Goal: Task Accomplishment & Management: Complete application form

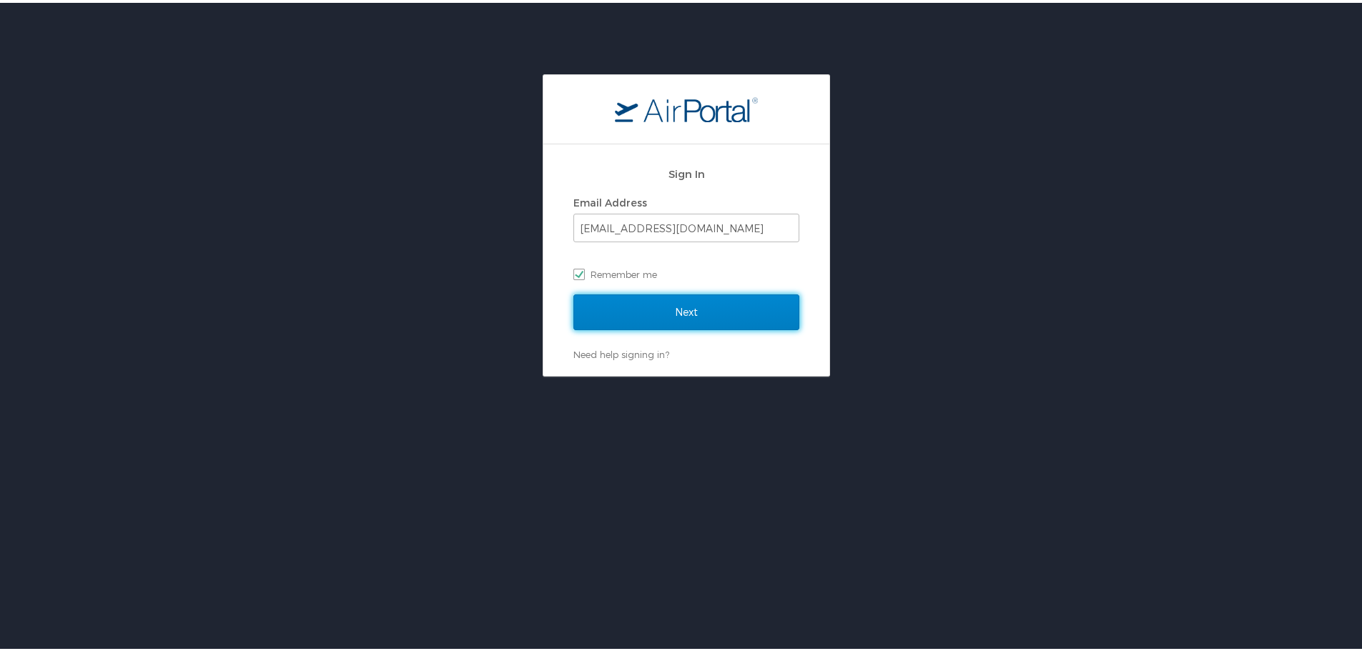
click at [630, 313] on input "Next" at bounding box center [686, 310] width 226 height 36
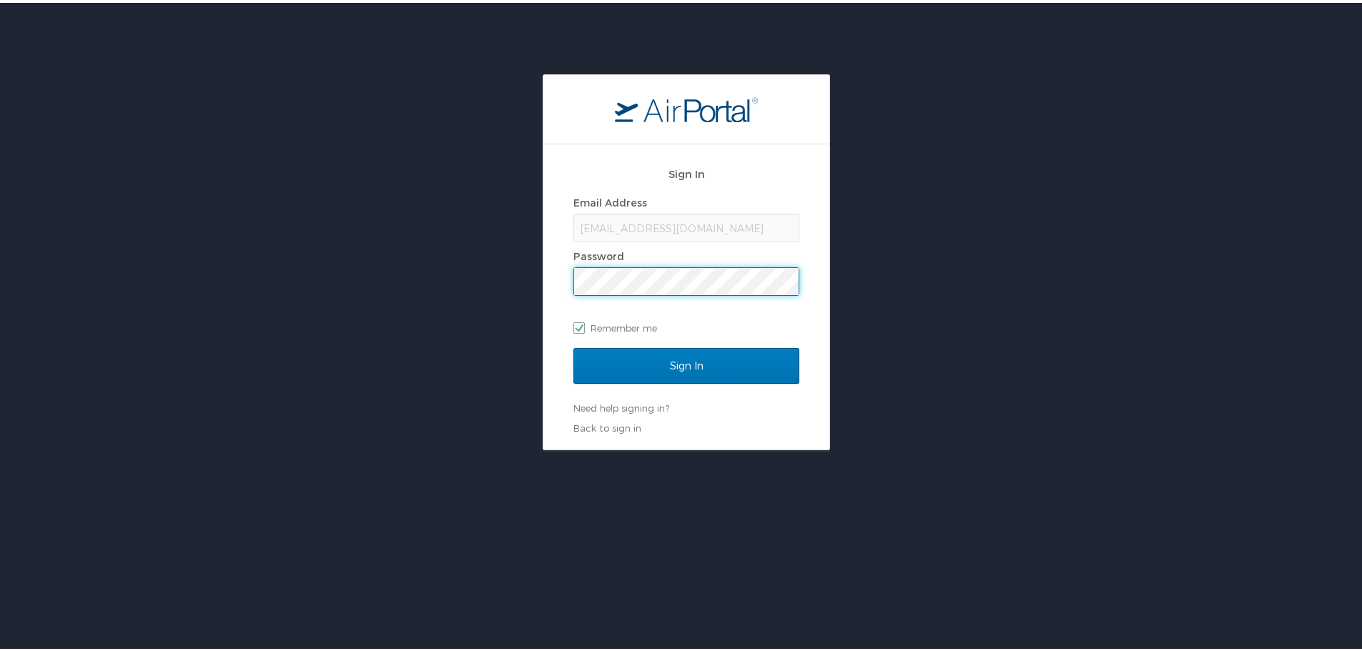
click at [573, 345] on input "Sign In" at bounding box center [686, 363] width 226 height 36
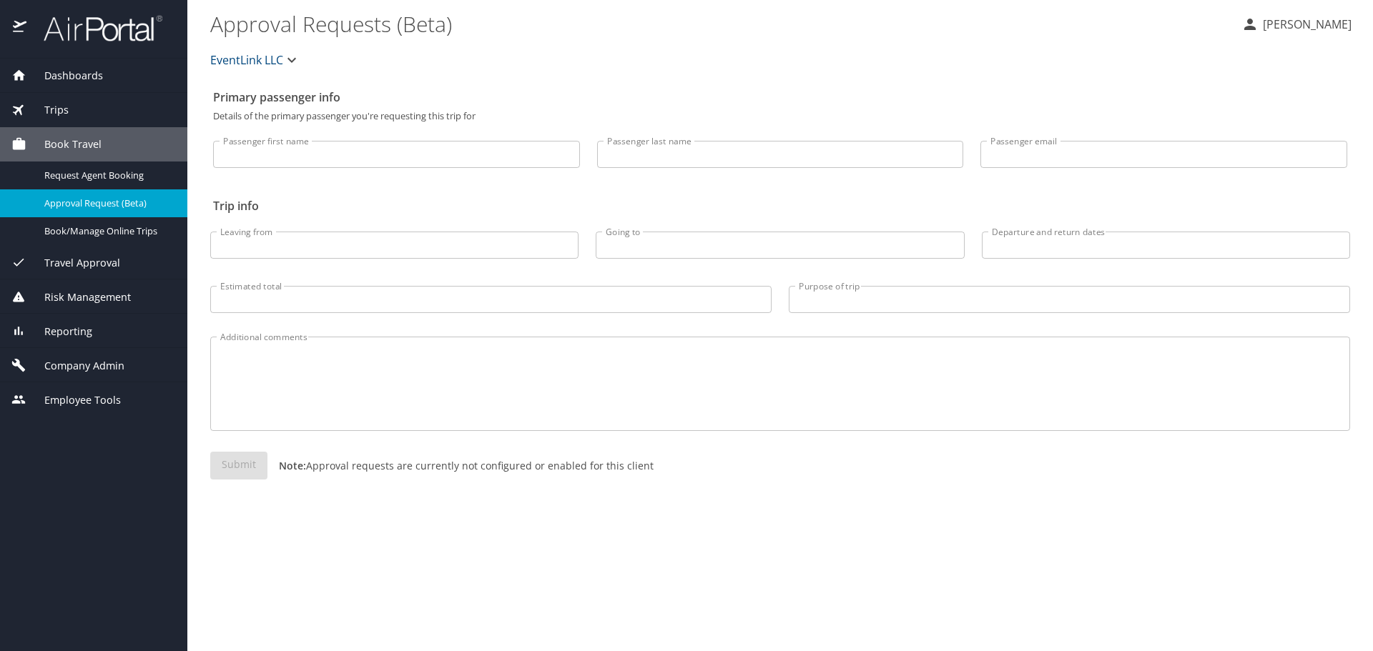
click at [81, 365] on span "Company Admin" at bounding box center [75, 366] width 98 height 16
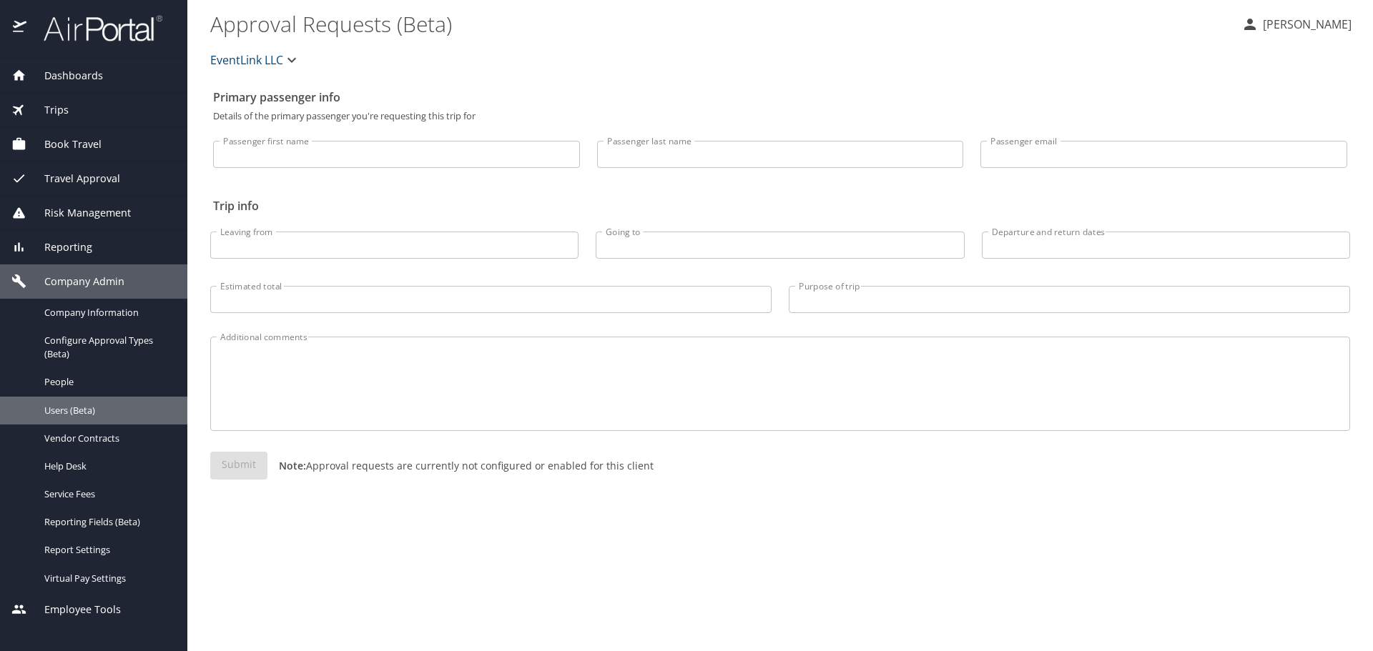
click at [79, 406] on span "Users (Beta)" at bounding box center [107, 411] width 126 height 14
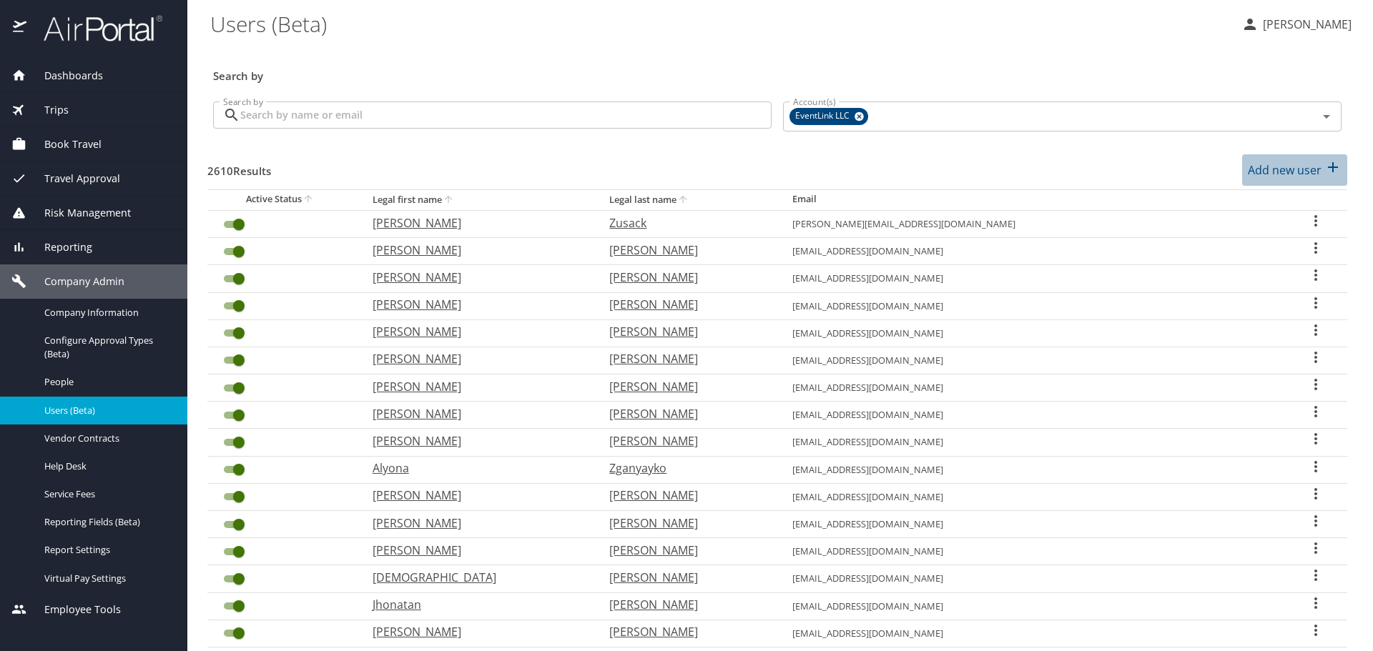
click at [1262, 169] on p "Add new user" at bounding box center [1285, 170] width 74 height 17
select select "US"
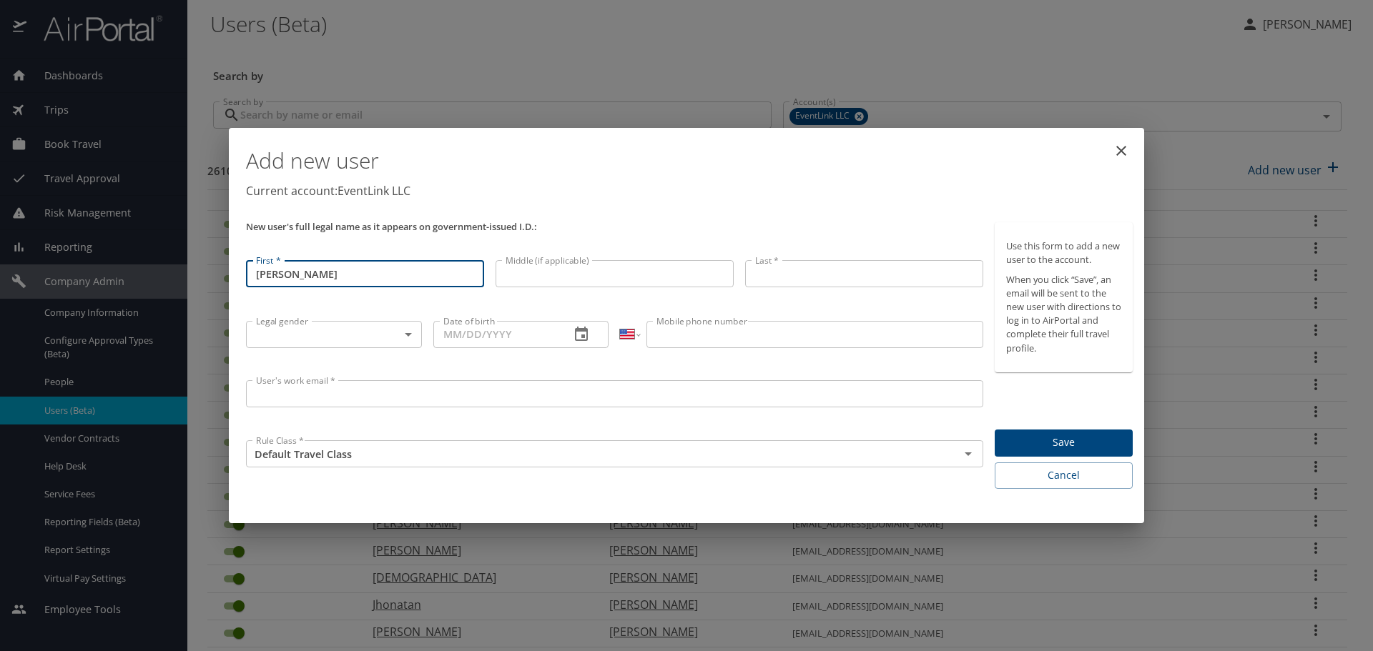
type input "Sophia"
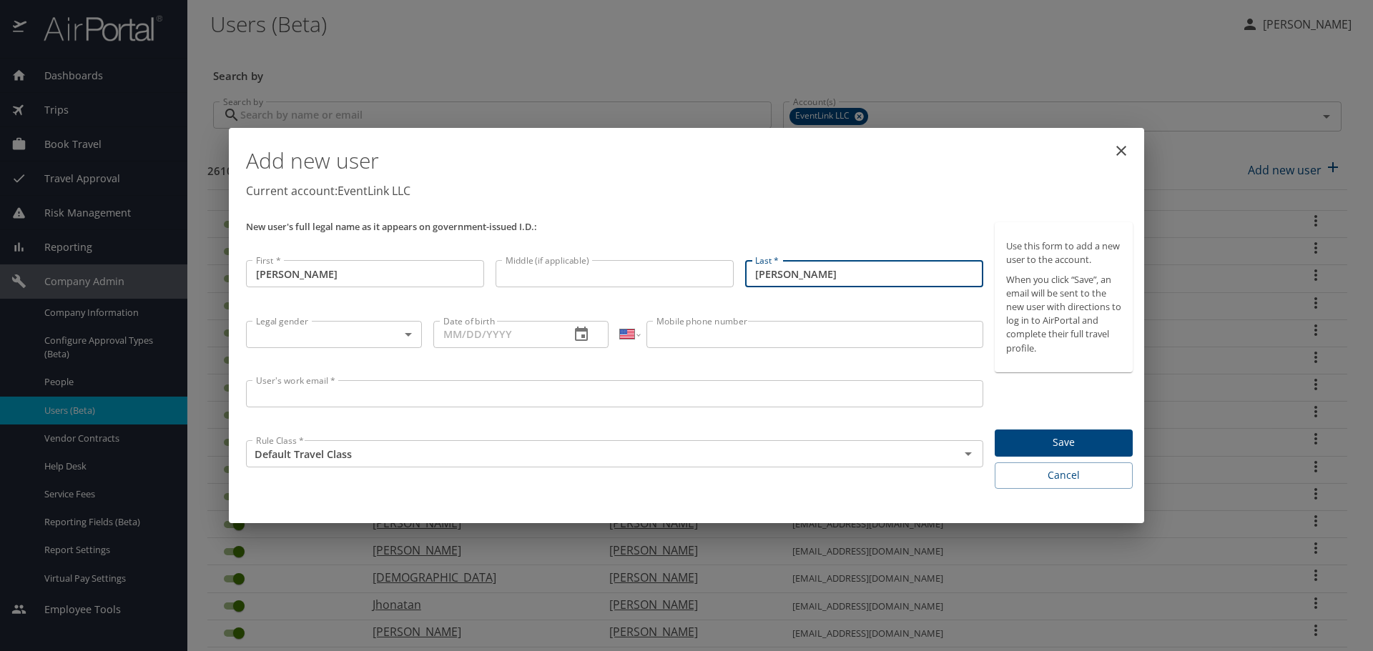
type input "Feinberg"
click at [389, 341] on body "Dashboards AirPortal 360™ Manager My Travel Dashboard Trips Airtinerary® Lookup…" at bounding box center [686, 325] width 1373 height 651
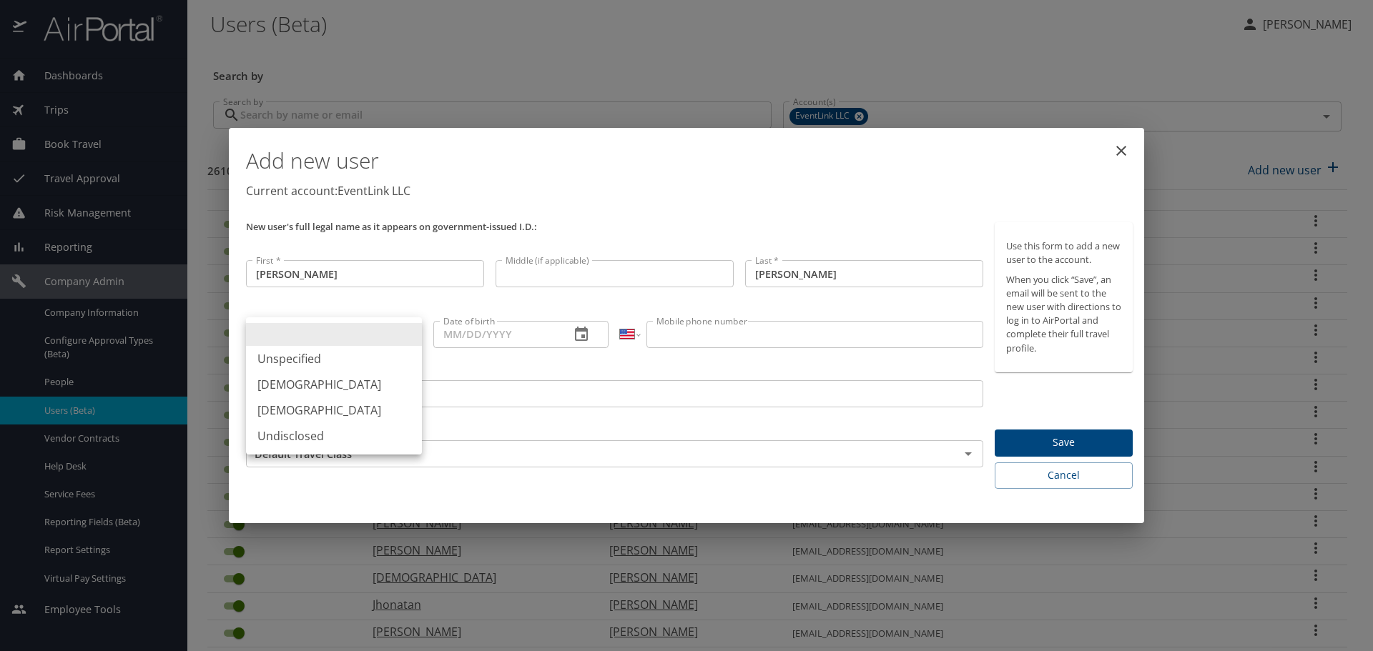
click at [294, 401] on li "Female" at bounding box center [334, 411] width 176 height 26
type input "Female"
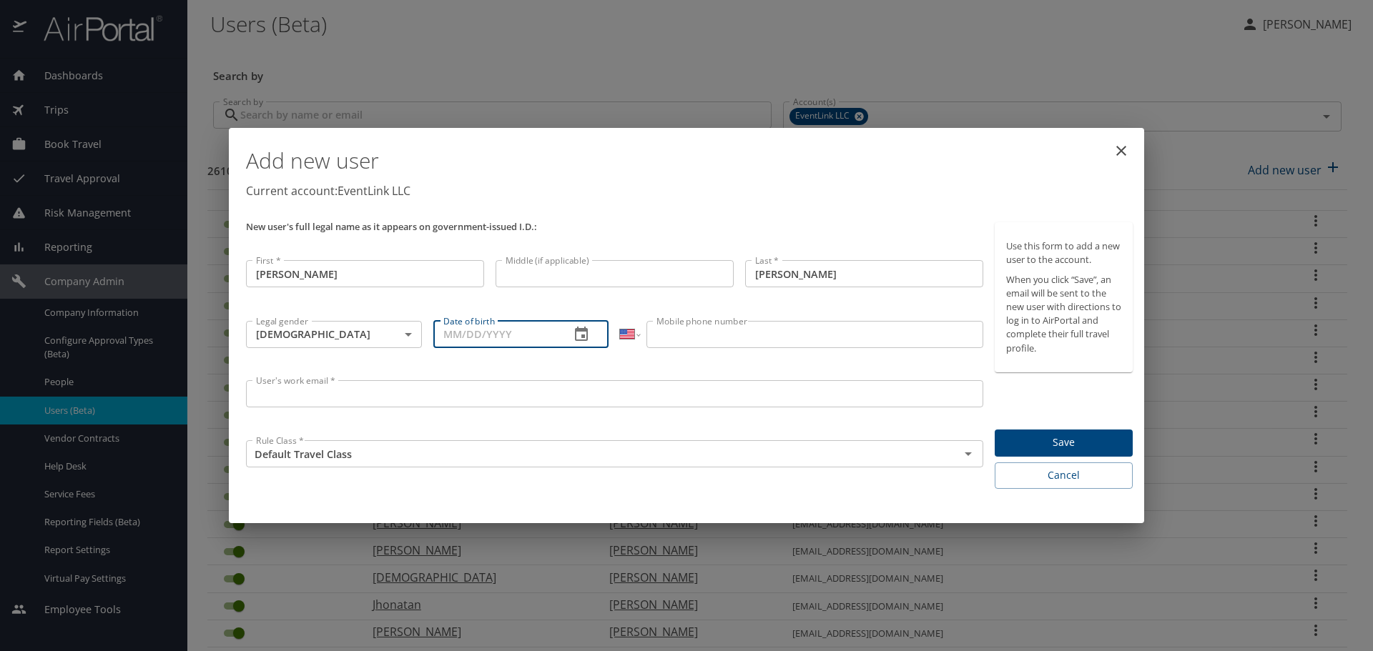
click at [437, 335] on input "Date of birth" at bounding box center [496, 334] width 126 height 27
type input "01/09/2004"
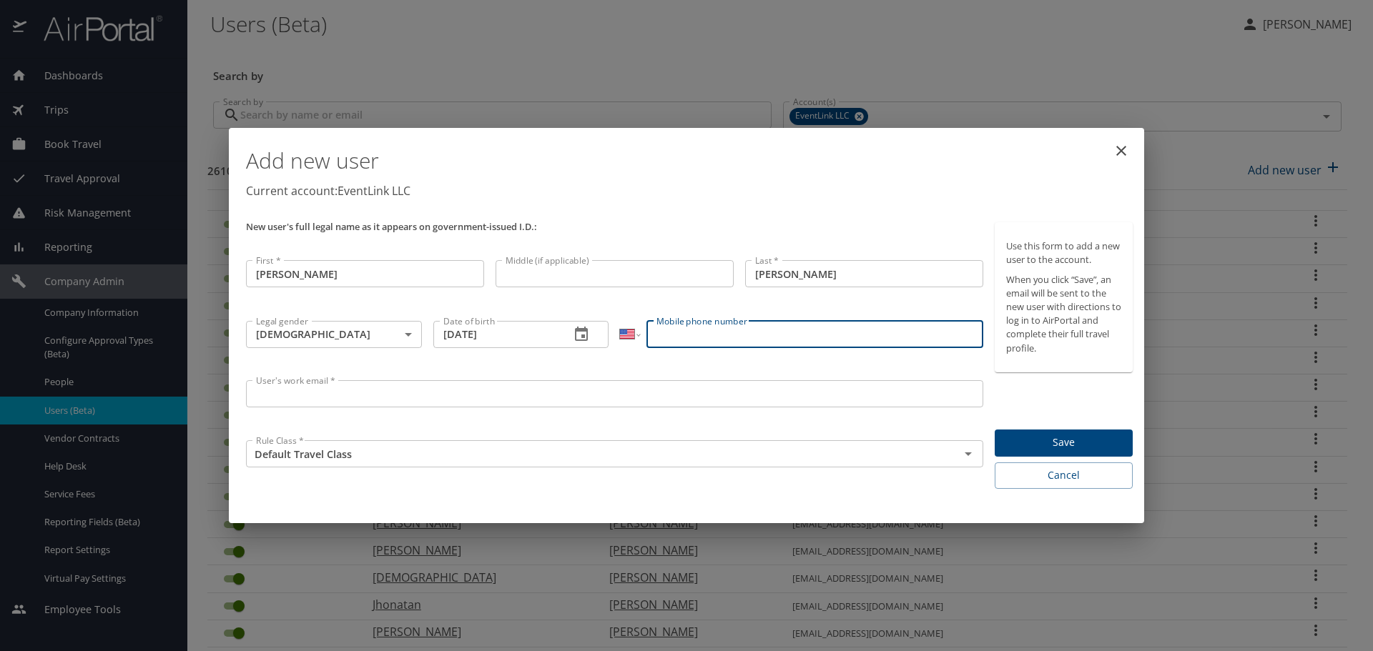
click at [701, 327] on input "Mobile phone number" at bounding box center [814, 334] width 336 height 27
type input "(951) 213-8509"
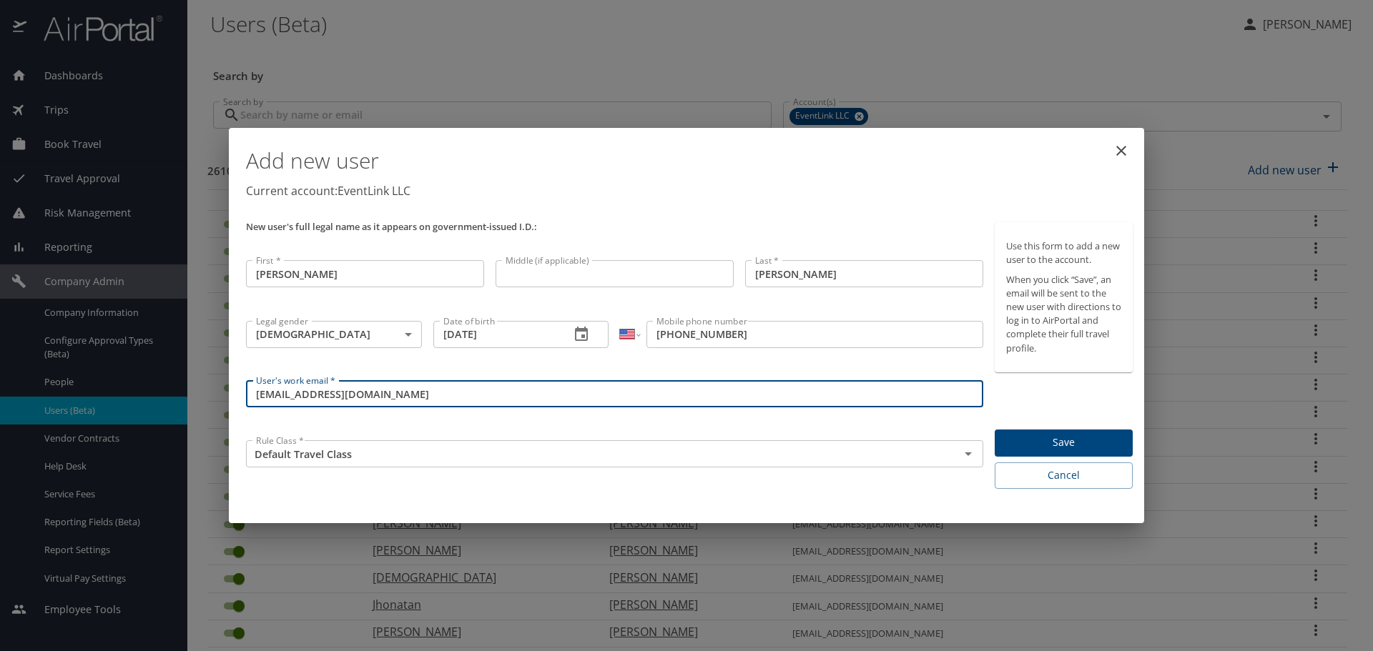
type input "sophiafeinberg@gmail.com"
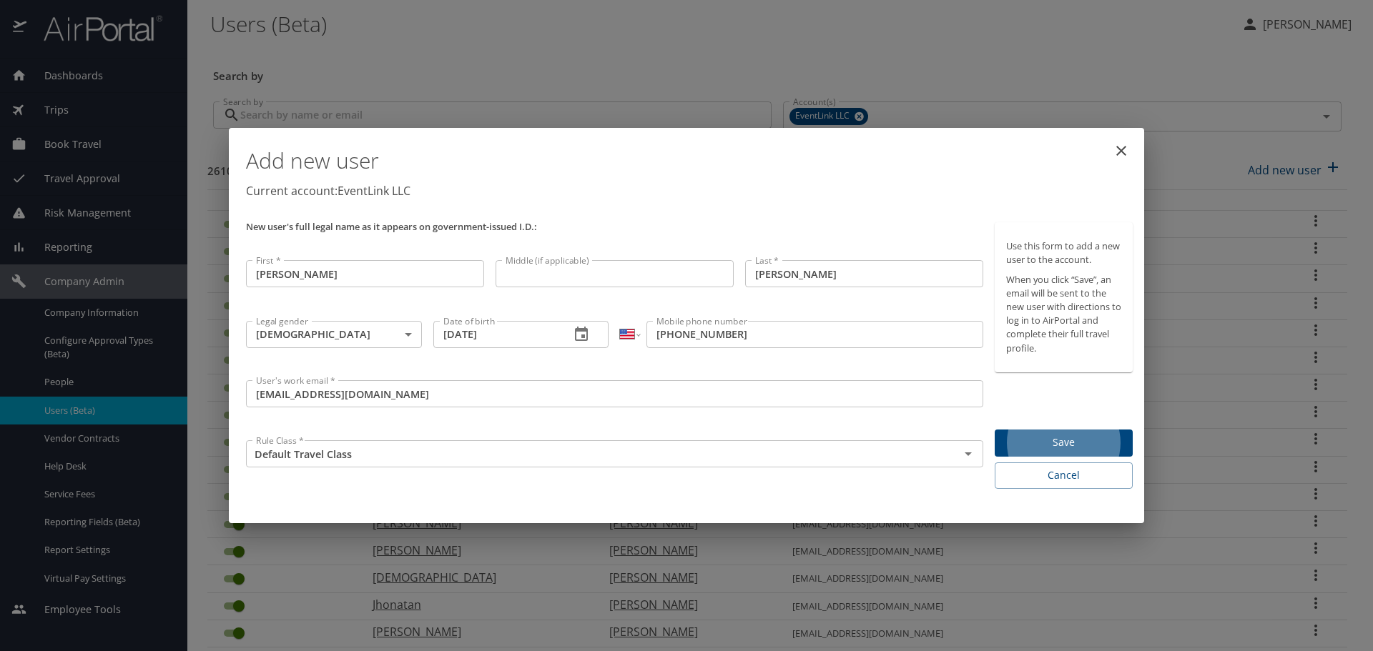
click at [1067, 441] on span "Save" at bounding box center [1063, 443] width 115 height 18
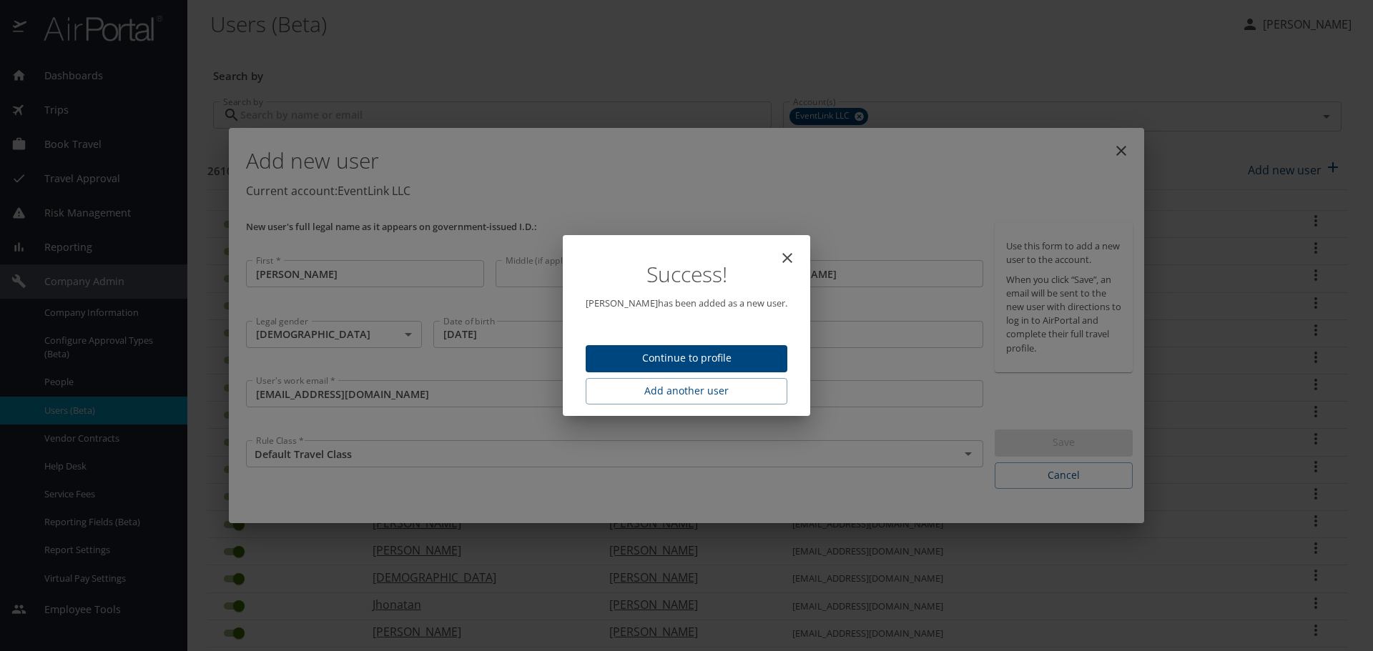
click at [743, 358] on span "Continue to profile" at bounding box center [686, 359] width 179 height 18
select select "US"
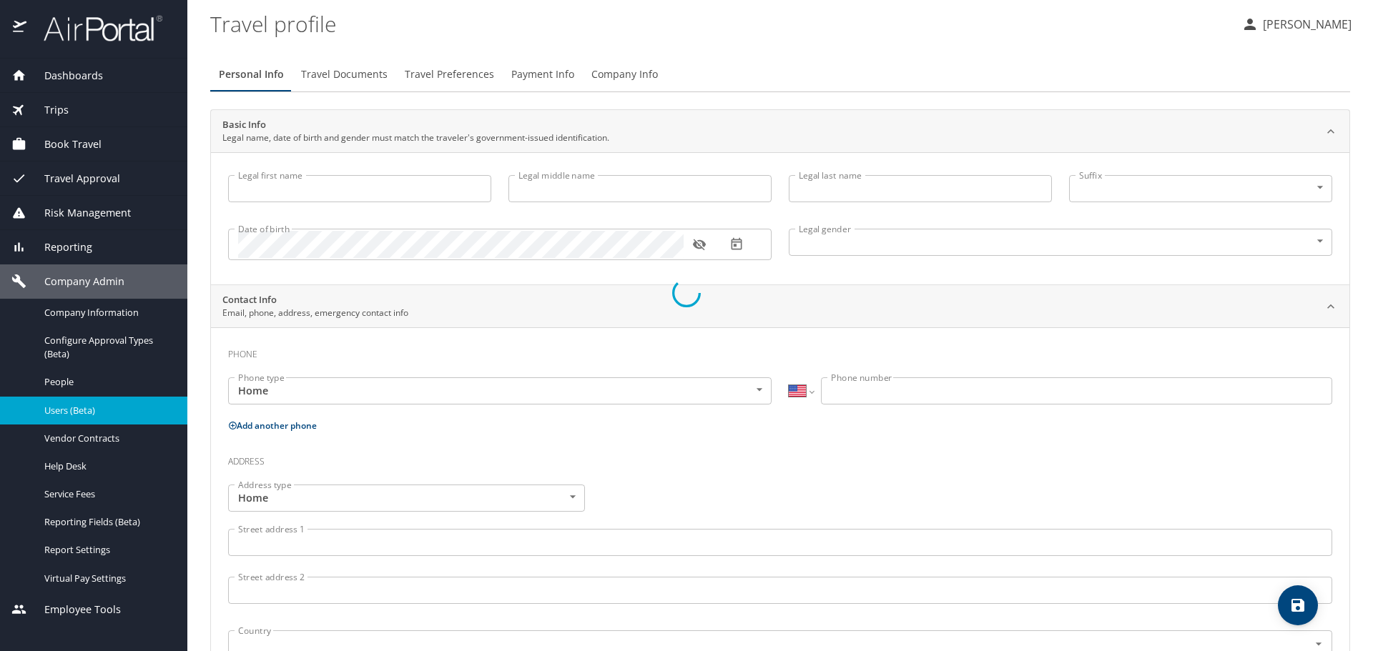
type input "Sophia"
type input "Feinberg"
type input "Female"
select select "US"
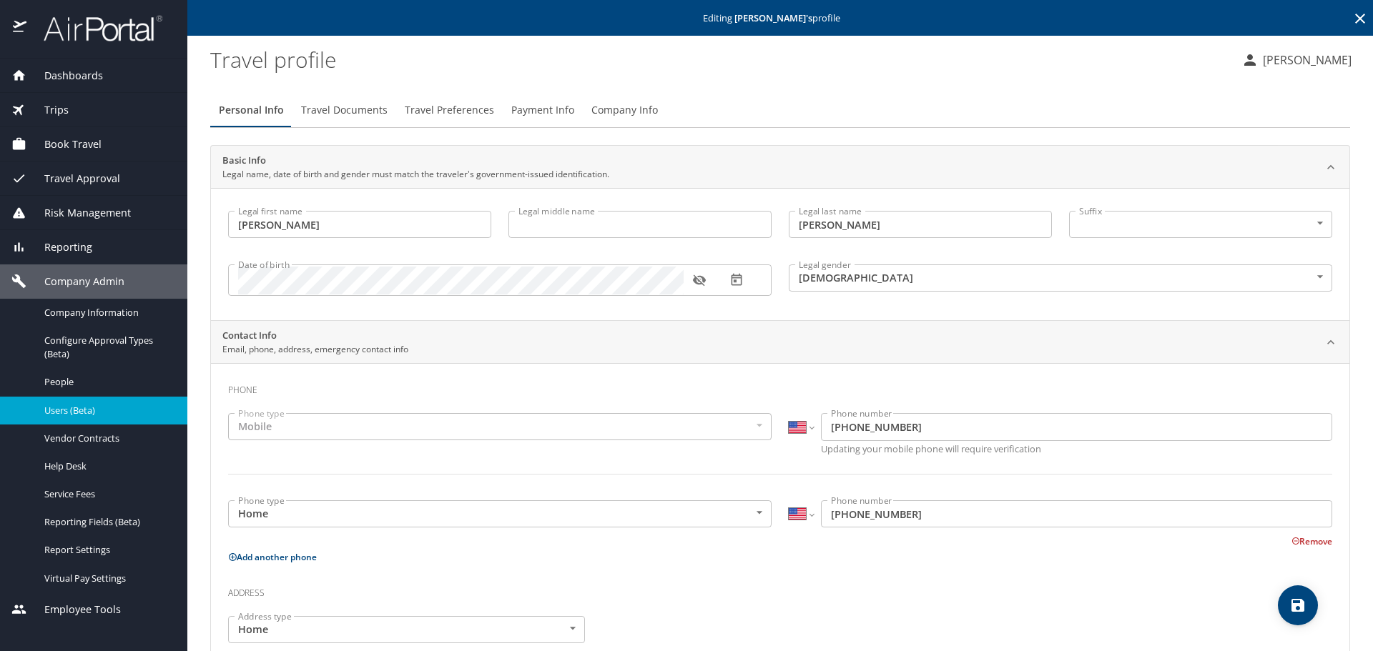
click at [351, 112] on span "Travel Documents" at bounding box center [344, 111] width 87 height 18
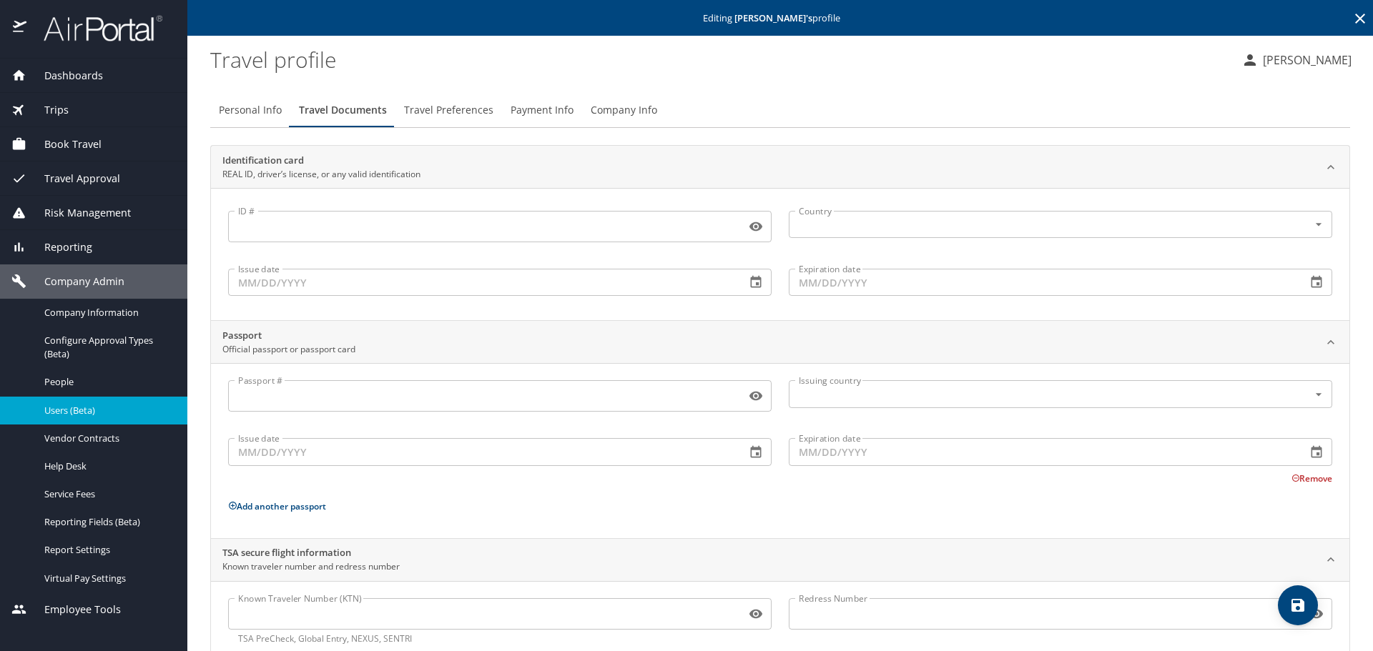
click at [450, 107] on span "Travel Preferences" at bounding box center [448, 111] width 89 height 18
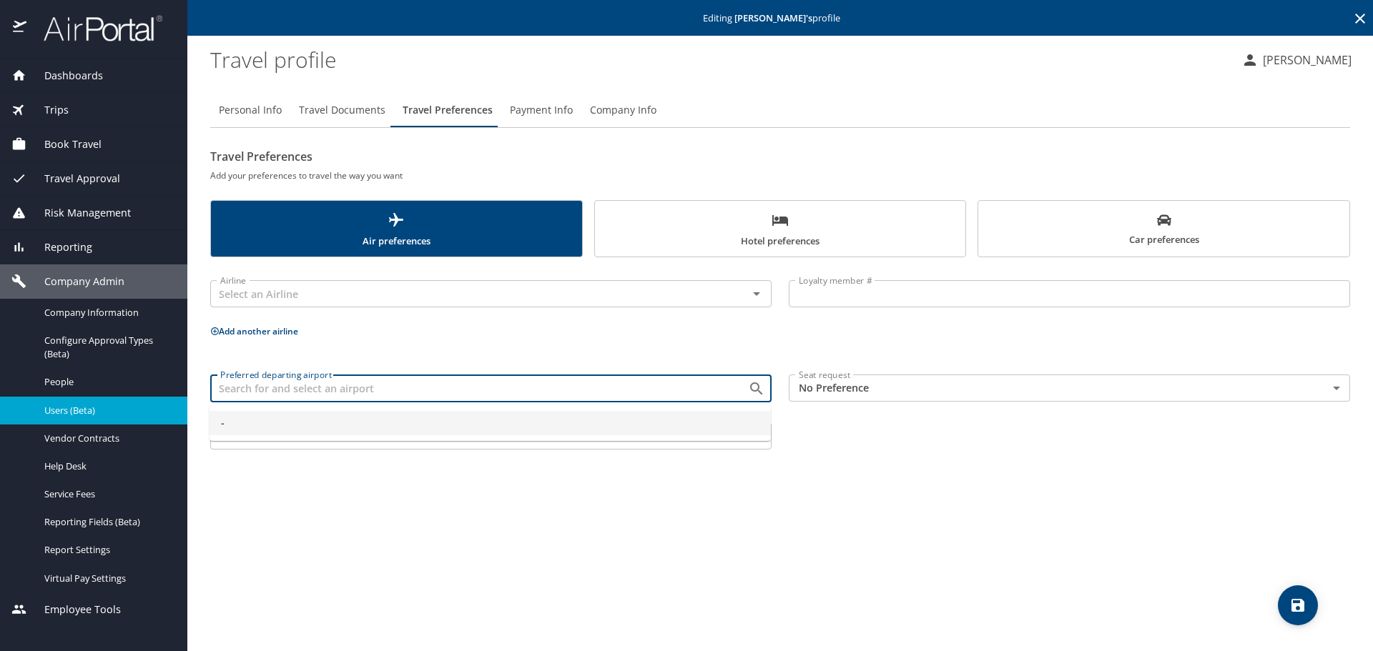
click at [288, 390] on input "Preferred departing airport" at bounding box center [470, 388] width 511 height 19
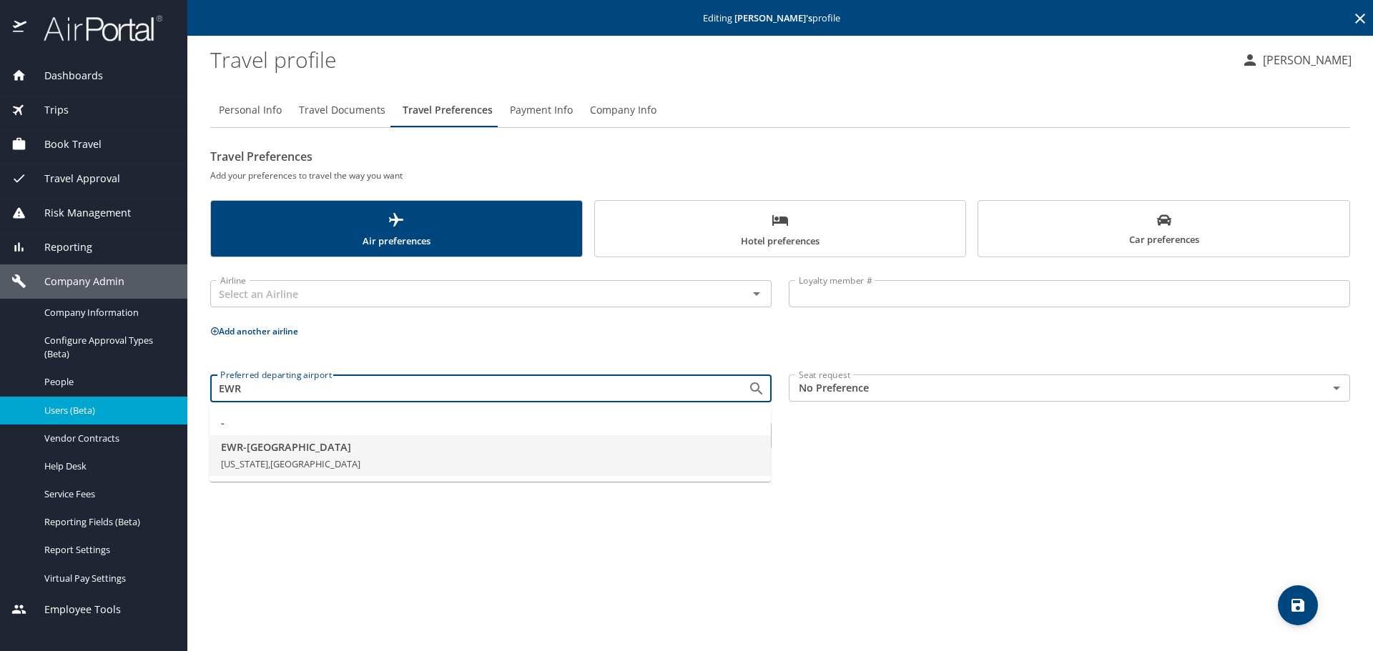
click at [287, 462] on span "New Jersey, United States of America" at bounding box center [290, 464] width 139 height 13
type input "EWR - Newark"
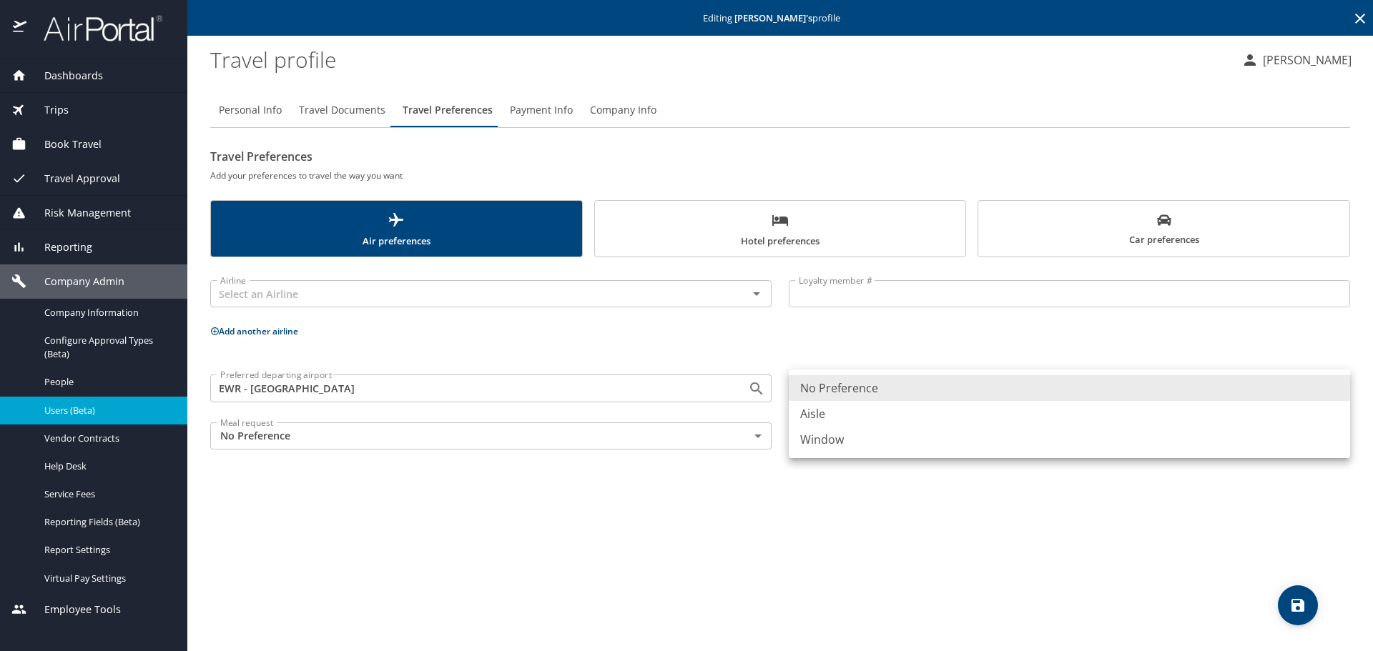
click at [874, 396] on body "Dashboards AirPortal 360™ Manager My Travel Dashboard Trips Airtinerary® Lookup…" at bounding box center [686, 325] width 1373 height 651
click at [860, 445] on li "Window" at bounding box center [1069, 440] width 561 height 26
type input "Window"
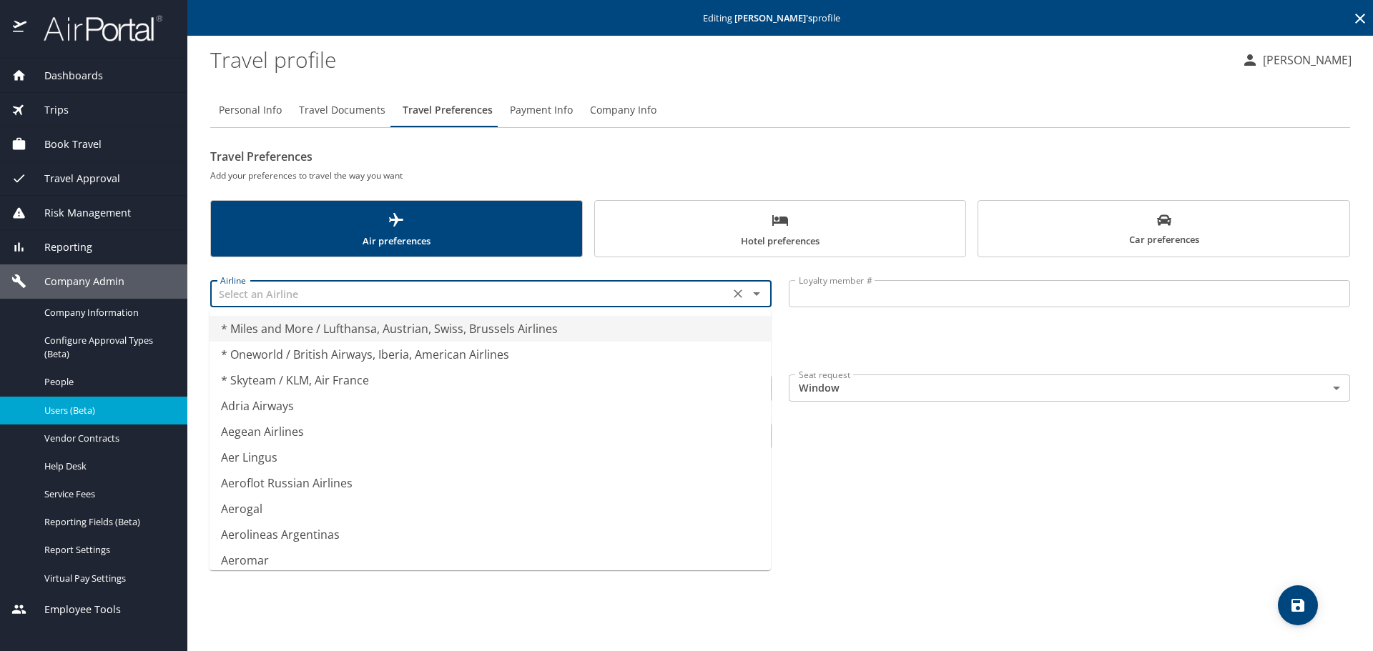
click at [342, 290] on input "text" at bounding box center [470, 294] width 511 height 19
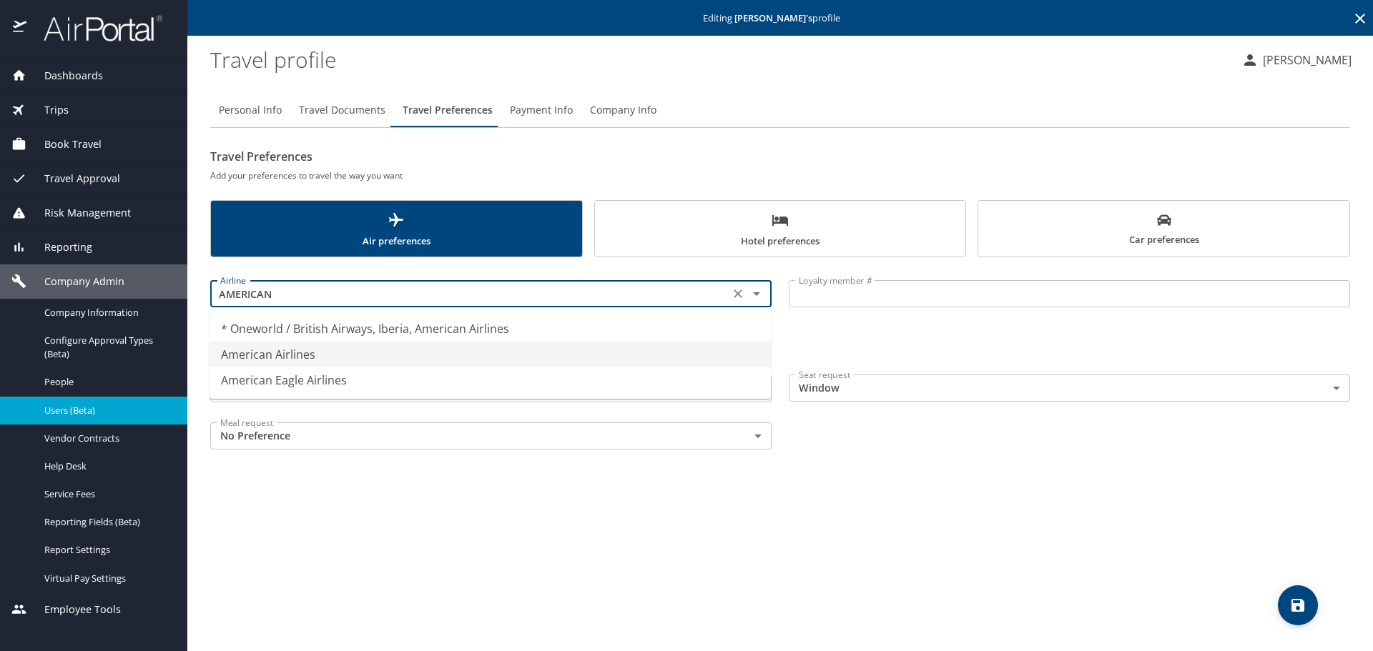
click at [350, 348] on li "American Airlines" at bounding box center [490, 355] width 561 height 26
type input "American Airlines"
click at [845, 309] on p at bounding box center [1069, 309] width 561 height 4
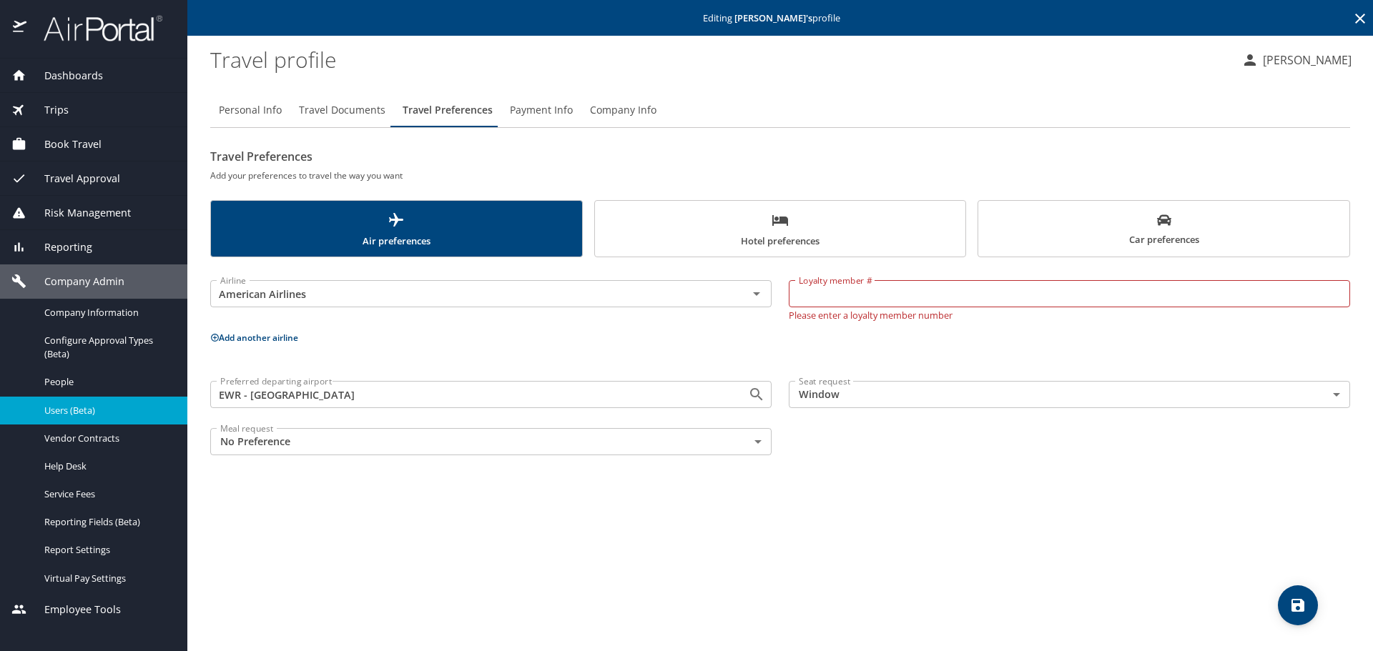
click at [844, 301] on input "Loyalty member #" at bounding box center [1069, 293] width 561 height 27
type input "AL610E6"
click at [280, 335] on button "Add another airline" at bounding box center [254, 338] width 88 height 12
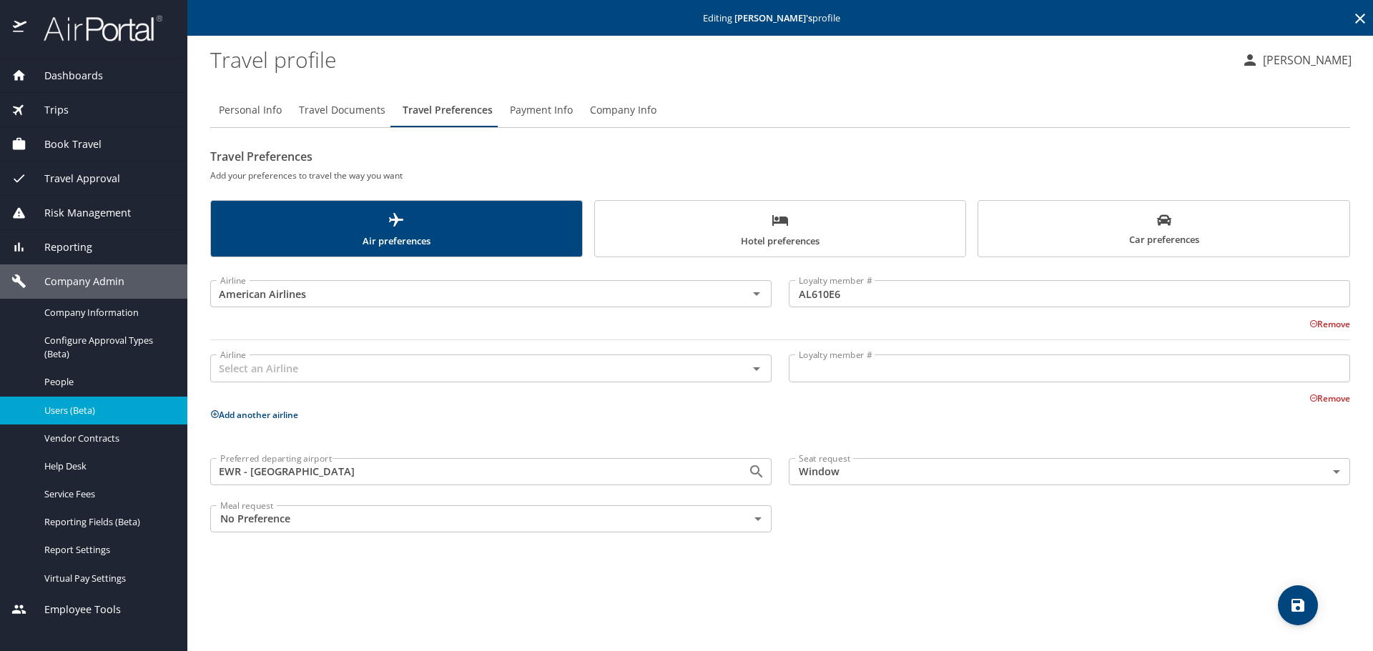
click at [300, 359] on input "text" at bounding box center [470, 368] width 511 height 19
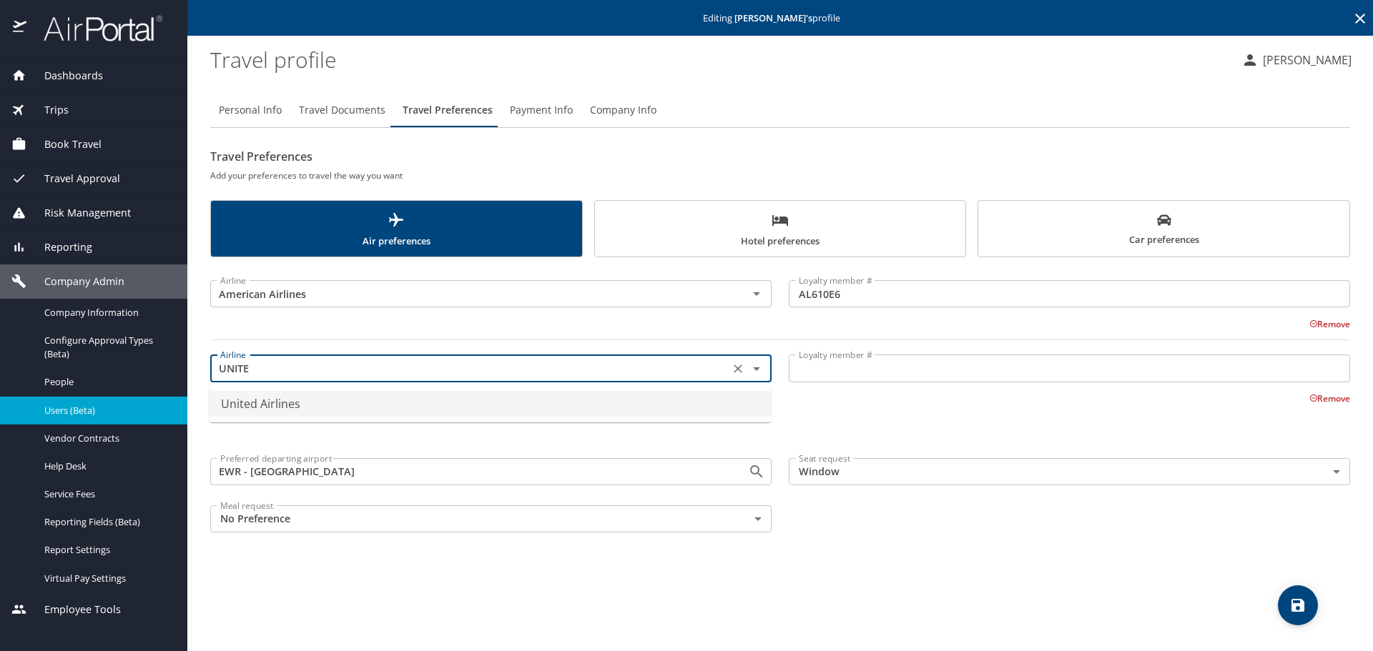
type input "United Airlines"
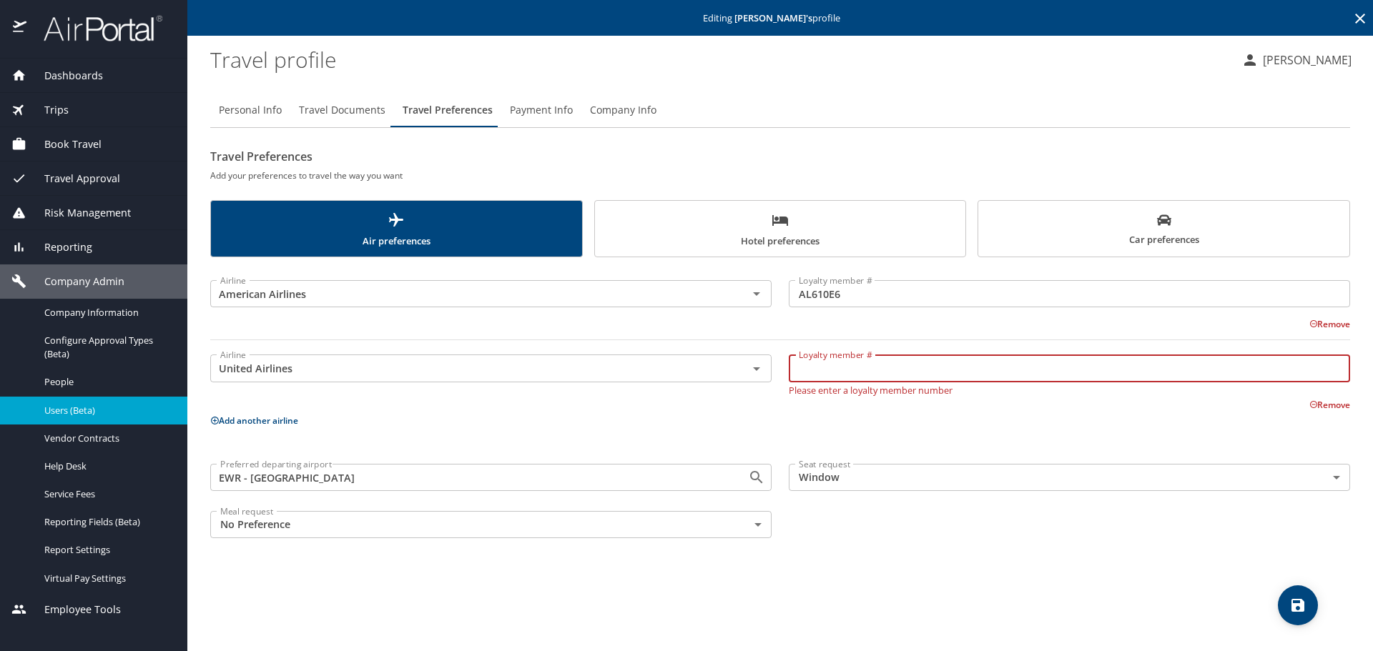
type input "U"
type input "W"
type input "WFU5476060"
click at [264, 418] on button "Add another airline" at bounding box center [254, 421] width 88 height 12
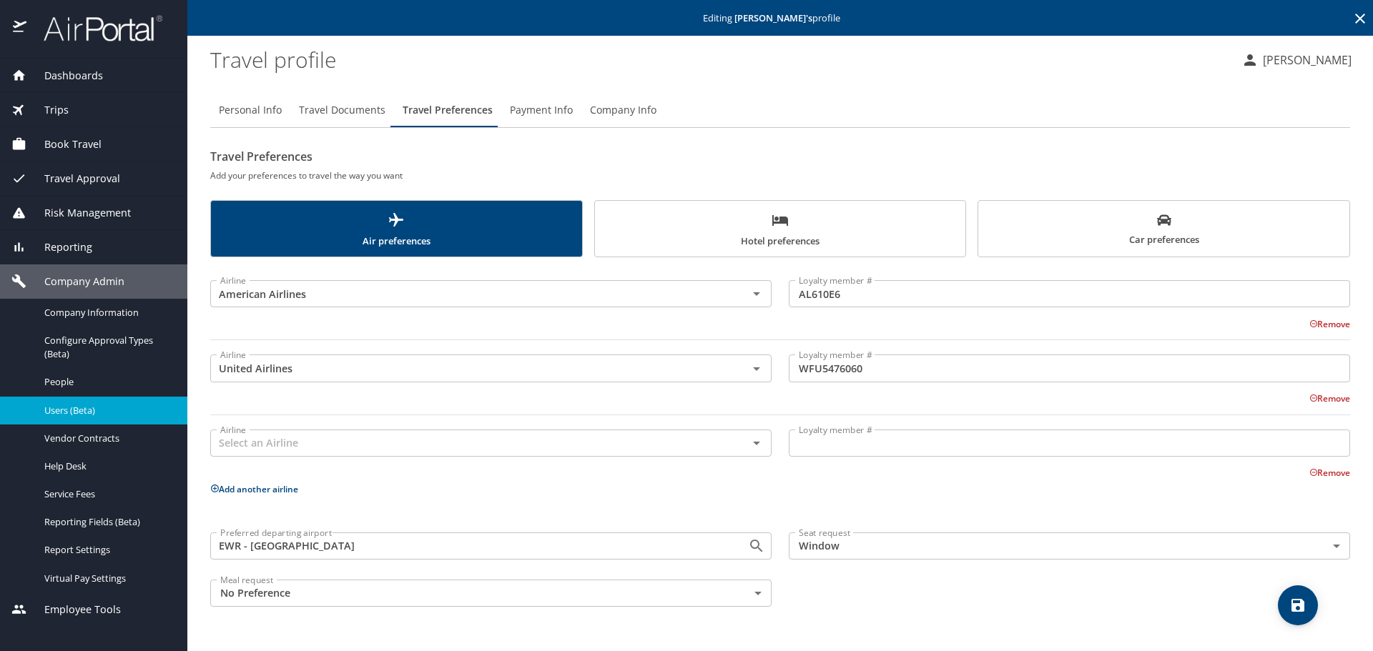
click at [277, 454] on div "Airline" at bounding box center [490, 443] width 561 height 27
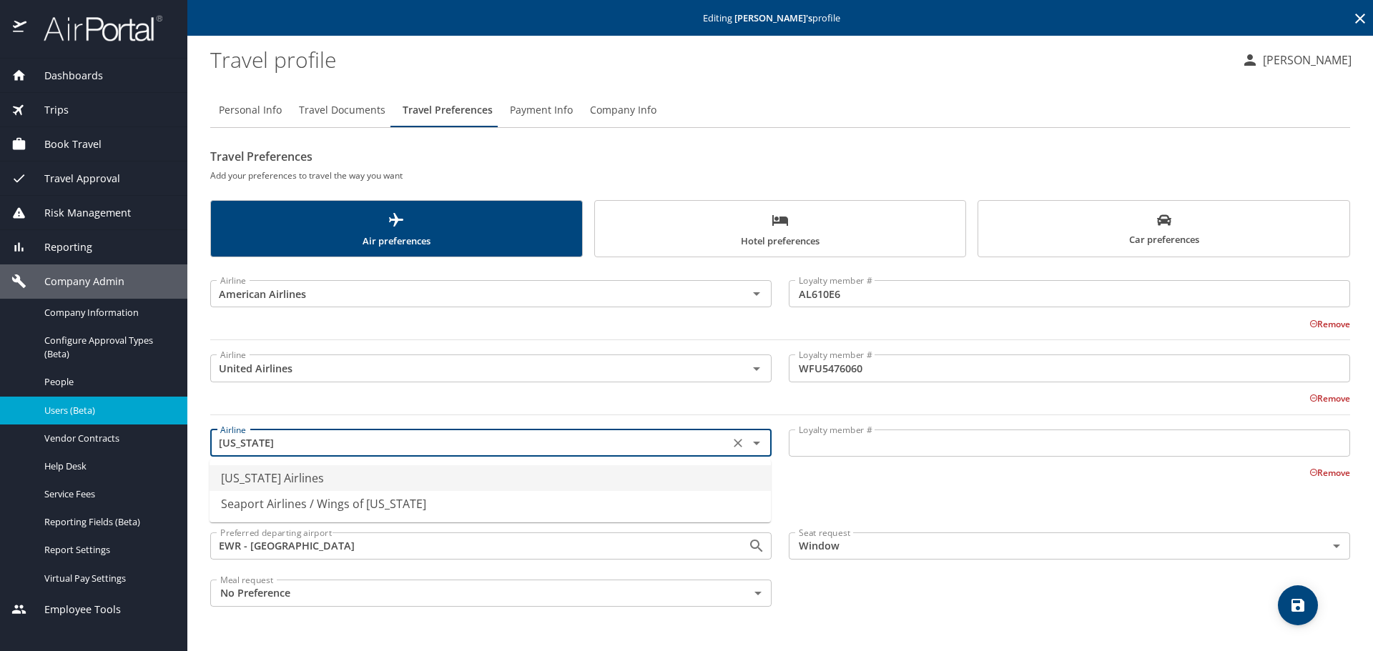
type input "Alaska Airlines"
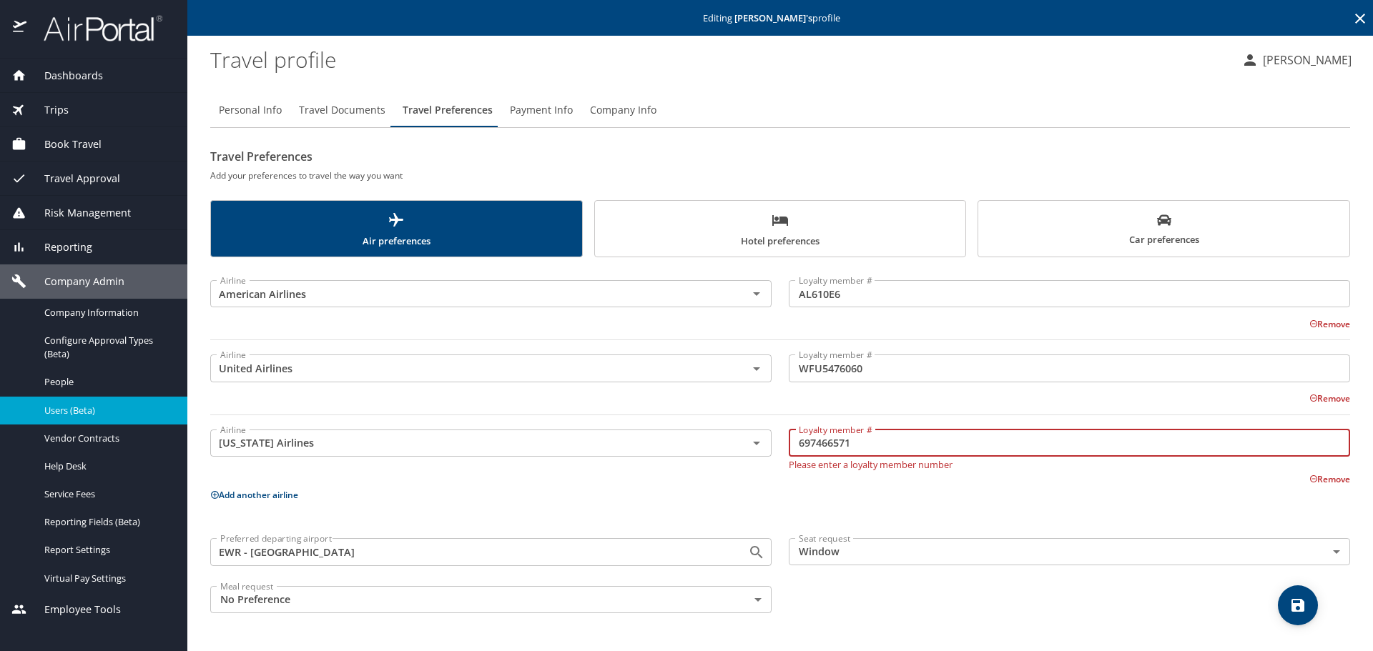
type input "697466571"
click at [1296, 601] on icon "save" at bounding box center [1297, 605] width 17 height 17
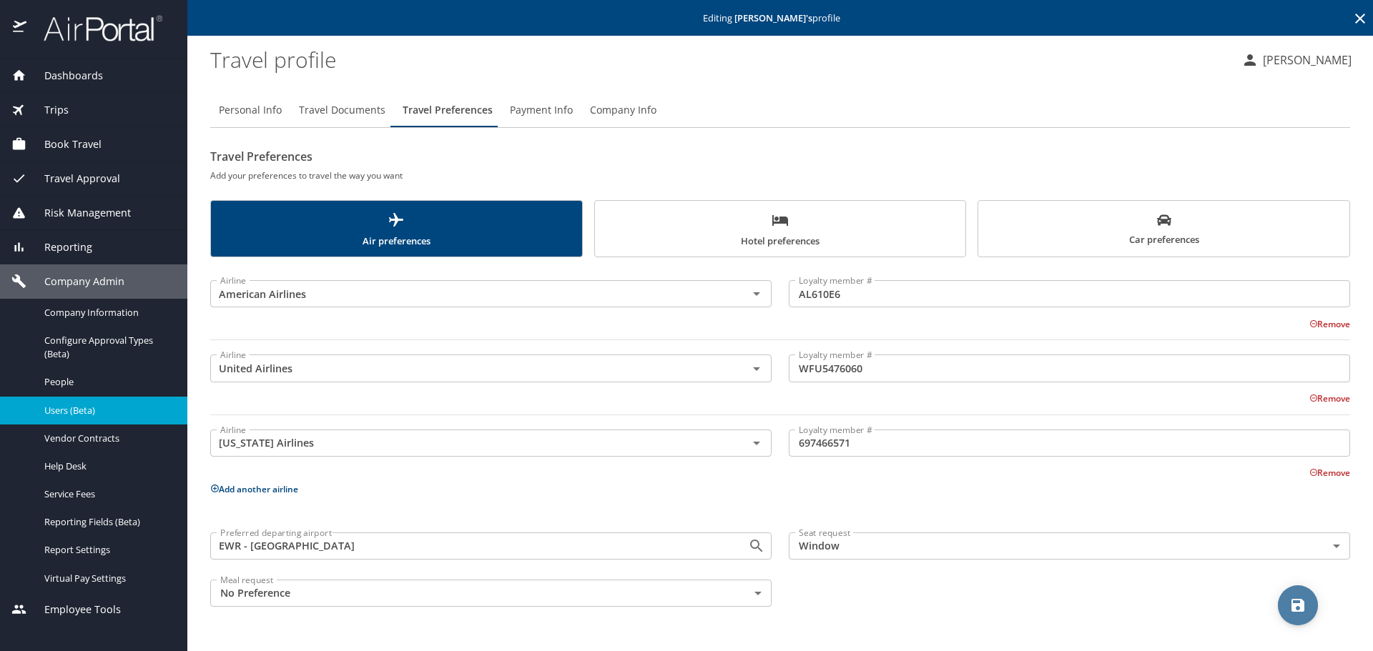
click at [1298, 600] on icon "save" at bounding box center [1297, 605] width 13 height 13
